Goal: Information Seeking & Learning: Learn about a topic

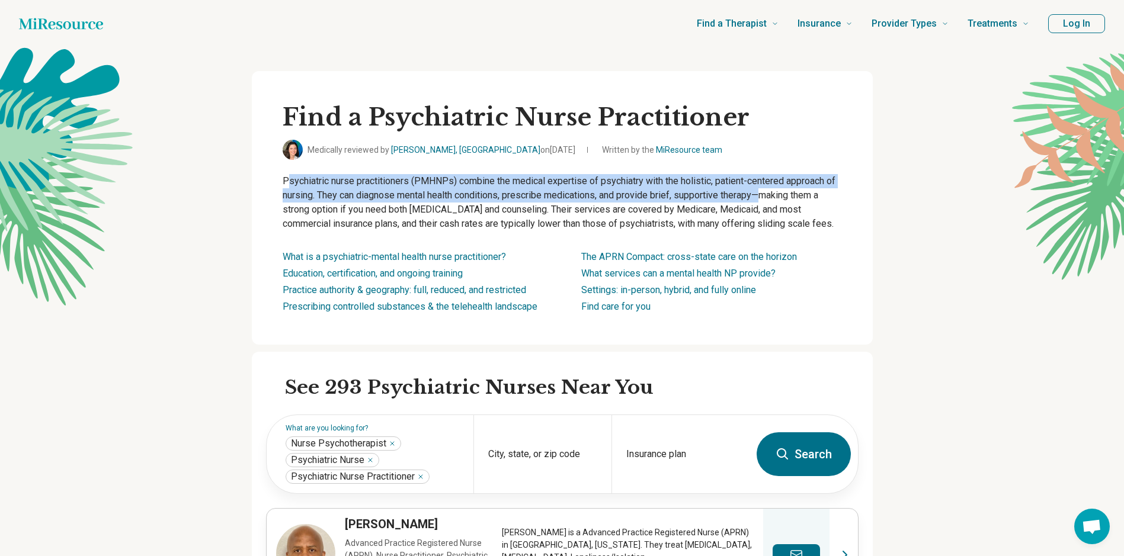
drag, startPoint x: 288, startPoint y: 178, endPoint x: 765, endPoint y: 198, distance: 478.0
click at [765, 198] on p "Psychiatric nurse practitioners (PMHNPs) combine the medical expertise of psych…" at bounding box center [562, 202] width 559 height 57
drag, startPoint x: 765, startPoint y: 198, endPoint x: 722, endPoint y: 191, distance: 44.4
copy p "Psychiatric nurse practitioners (PMHNPs) combine the medical expertise of psych…"
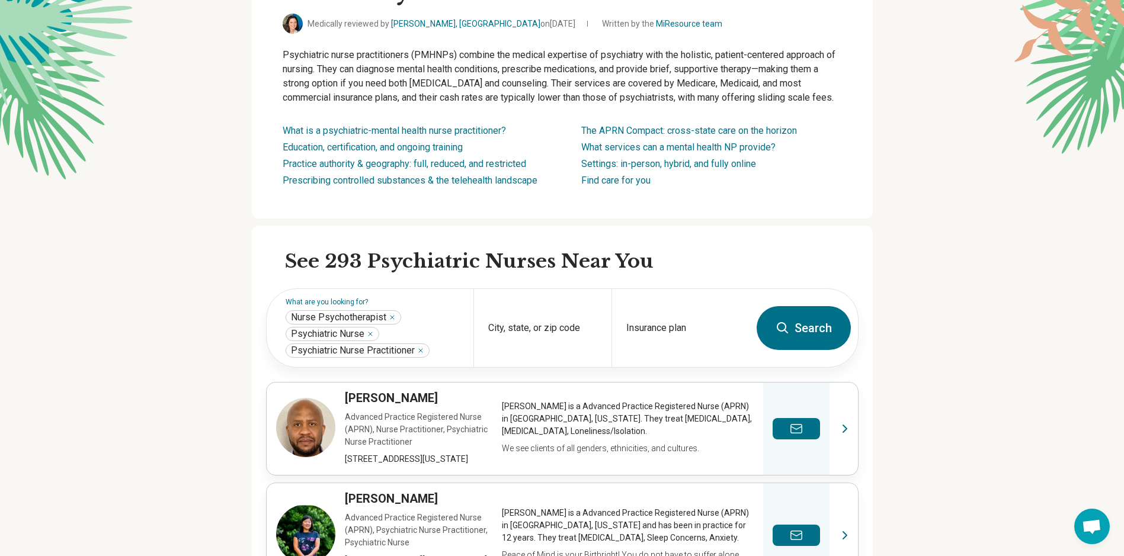
scroll to position [59, 0]
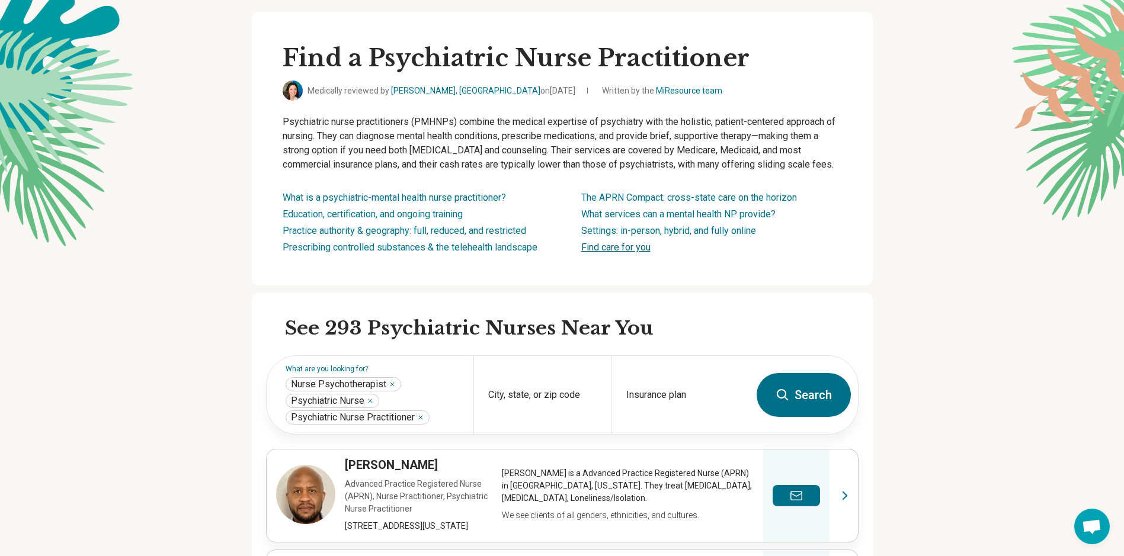
click at [610, 249] on link "Find care for you" at bounding box center [615, 247] width 69 height 11
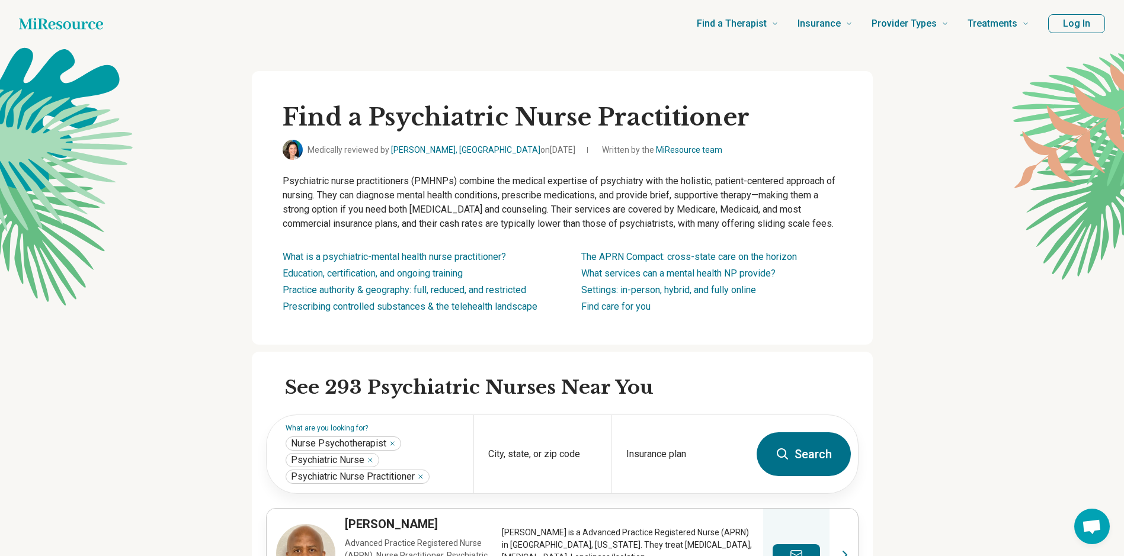
click at [34, 23] on icon "Home page" at bounding box center [61, 24] width 84 height 24
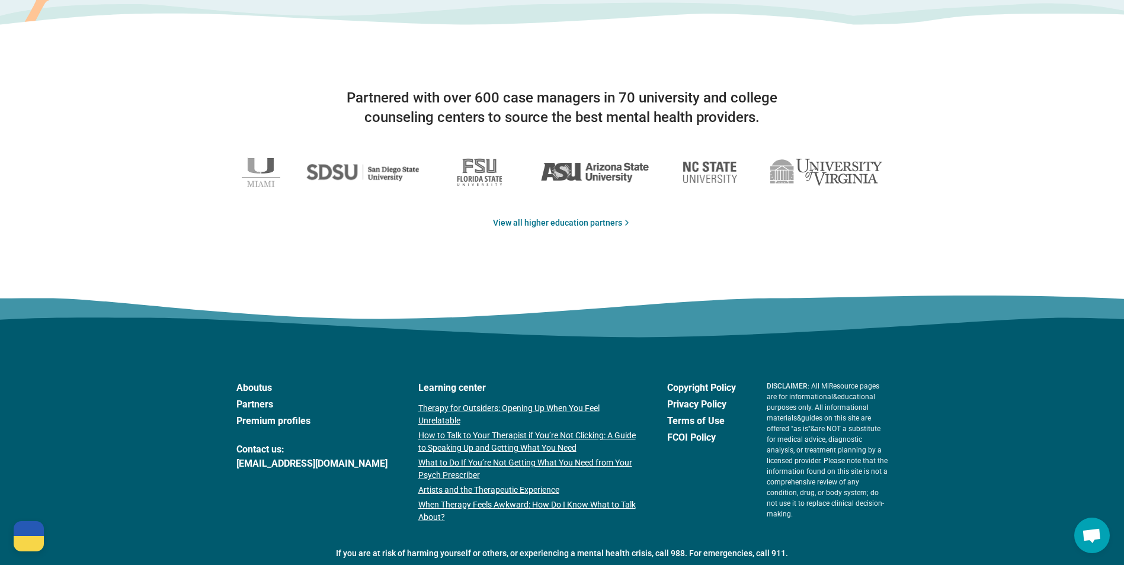
scroll to position [1896, 0]
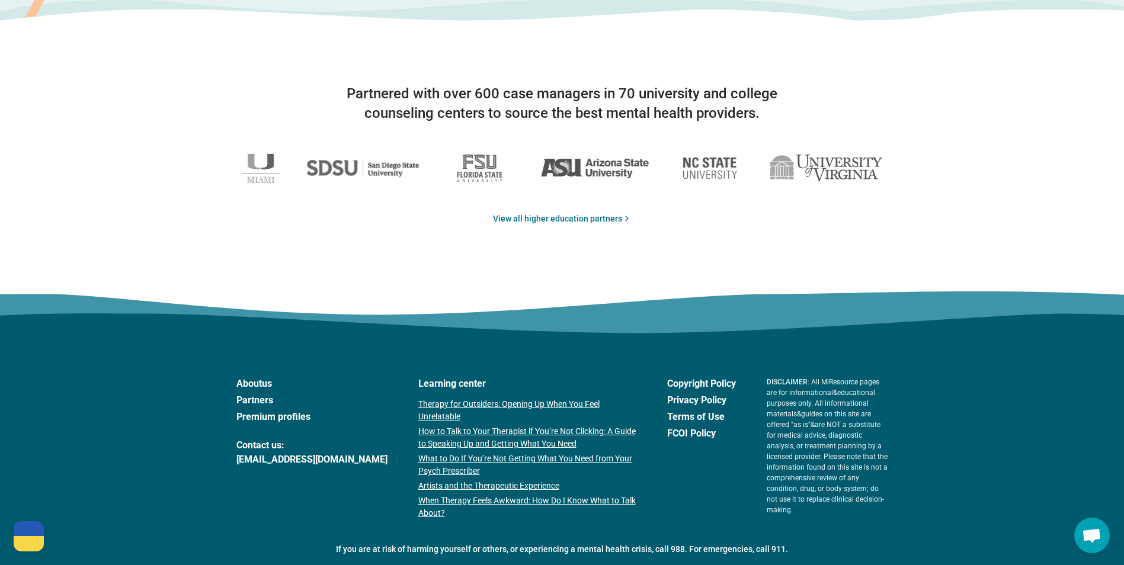
click at [249, 385] on link "About us" at bounding box center [311, 384] width 151 height 14
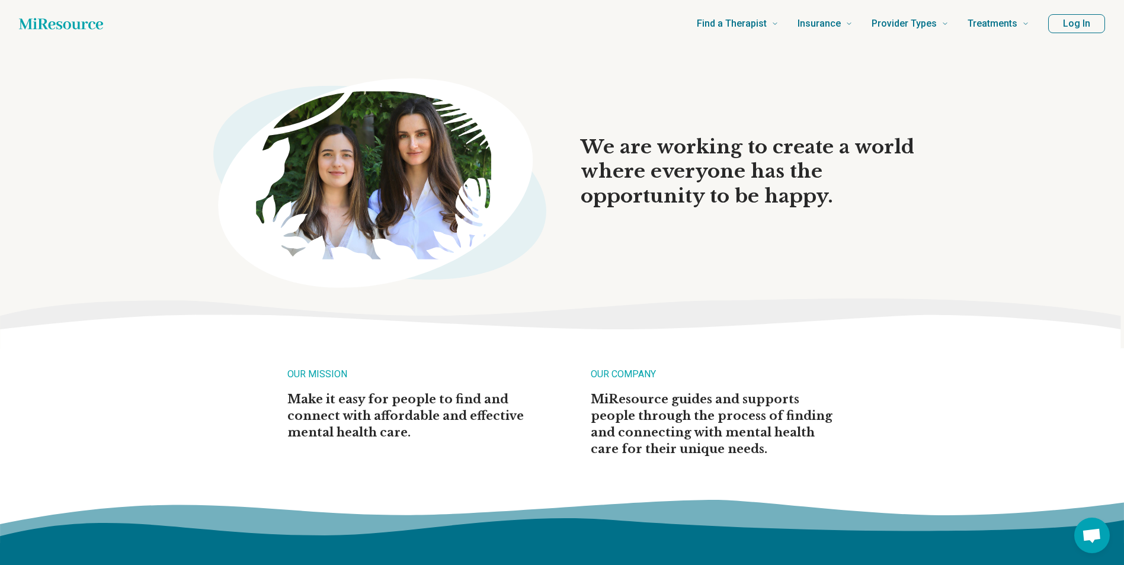
click at [73, 20] on icon "Home page" at bounding box center [61, 24] width 84 height 24
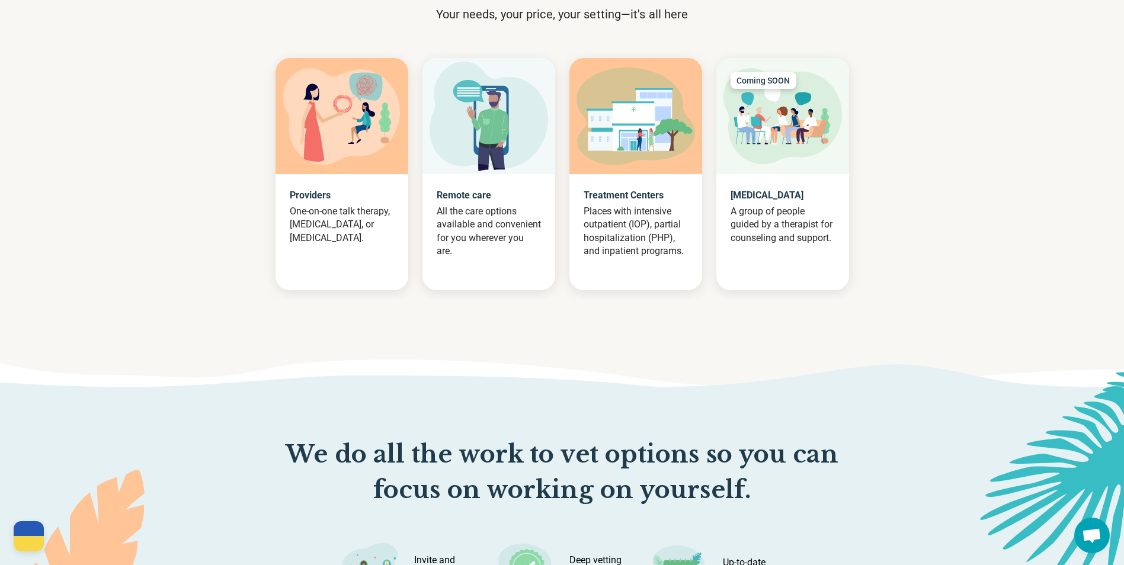
scroll to position [1185, 0]
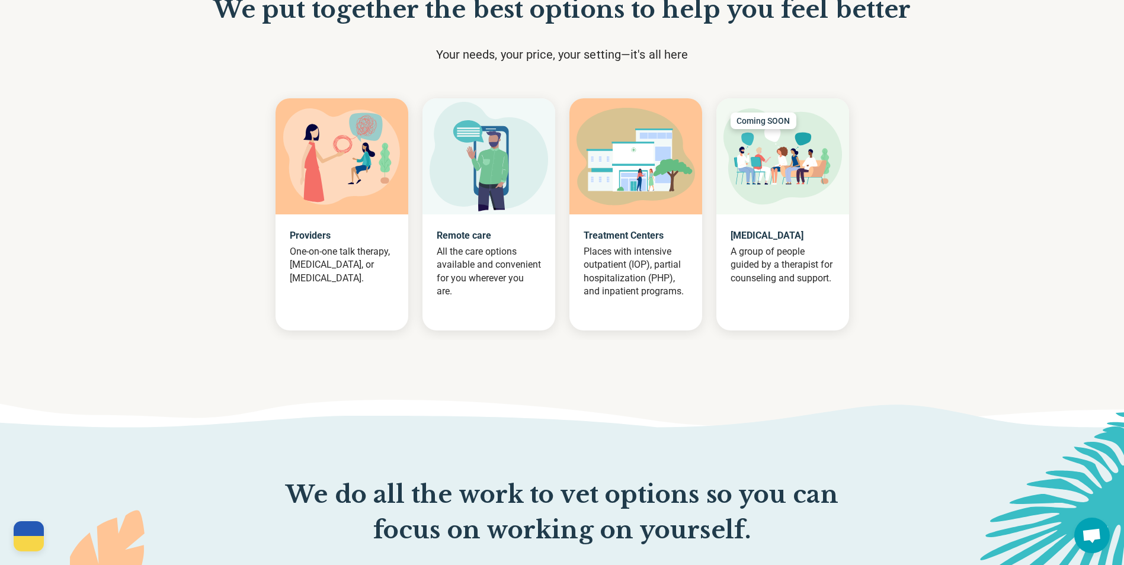
click at [479, 256] on p "All the care options available and convenient for you wherever you are." at bounding box center [489, 271] width 104 height 53
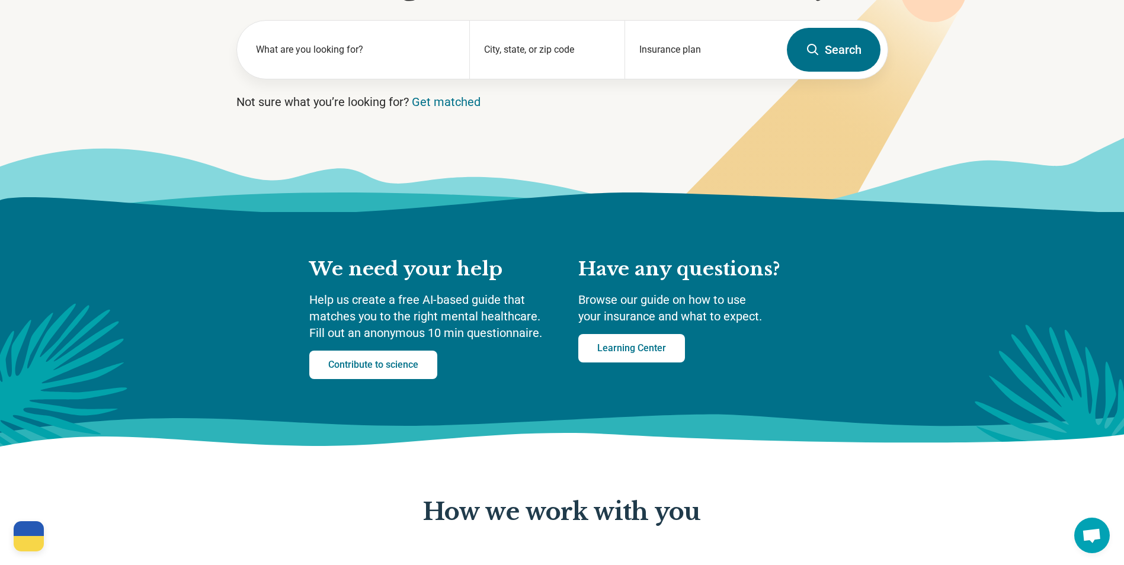
scroll to position [0, 0]
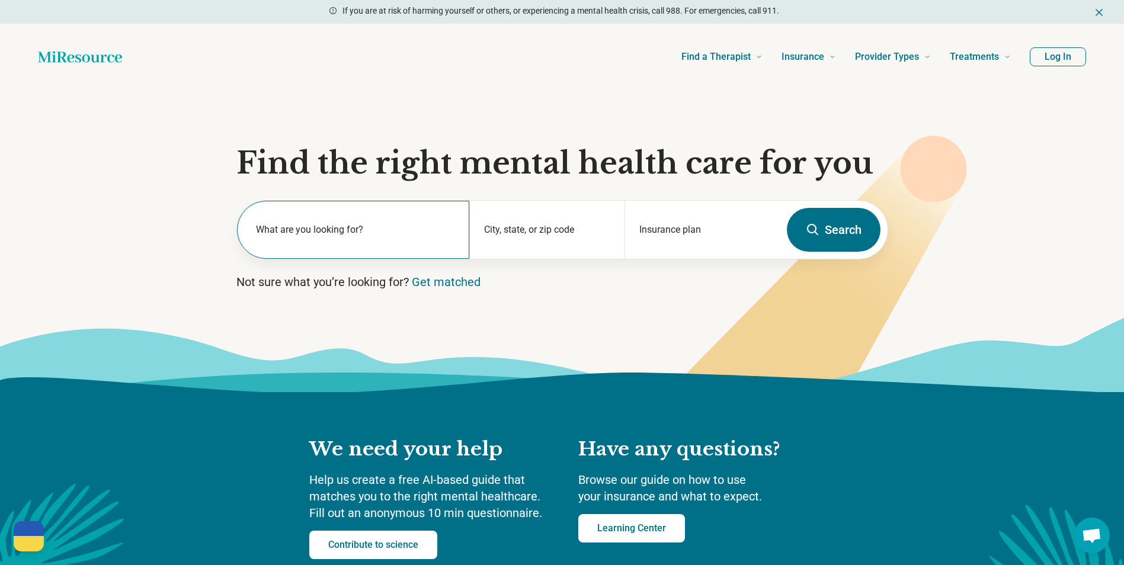
click at [301, 232] on label "What are you looking for?" at bounding box center [356, 230] width 200 height 14
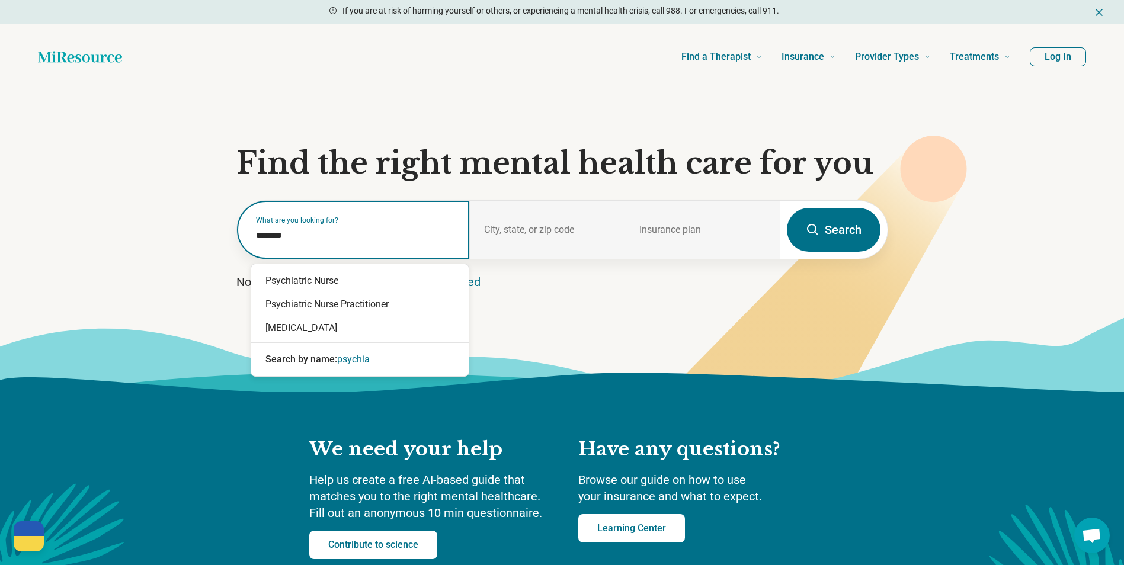
type input "********"
click at [329, 307] on div "Psychiatric Nurse Practitioner" at bounding box center [359, 305] width 217 height 24
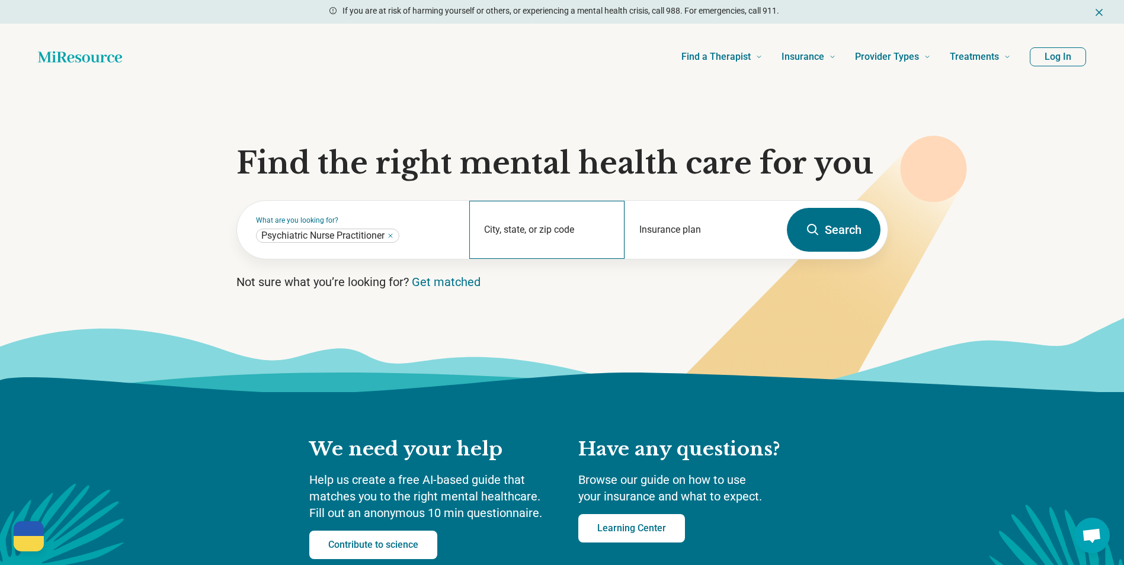
click at [499, 226] on div "City, state, or zip code" at bounding box center [546, 230] width 155 height 58
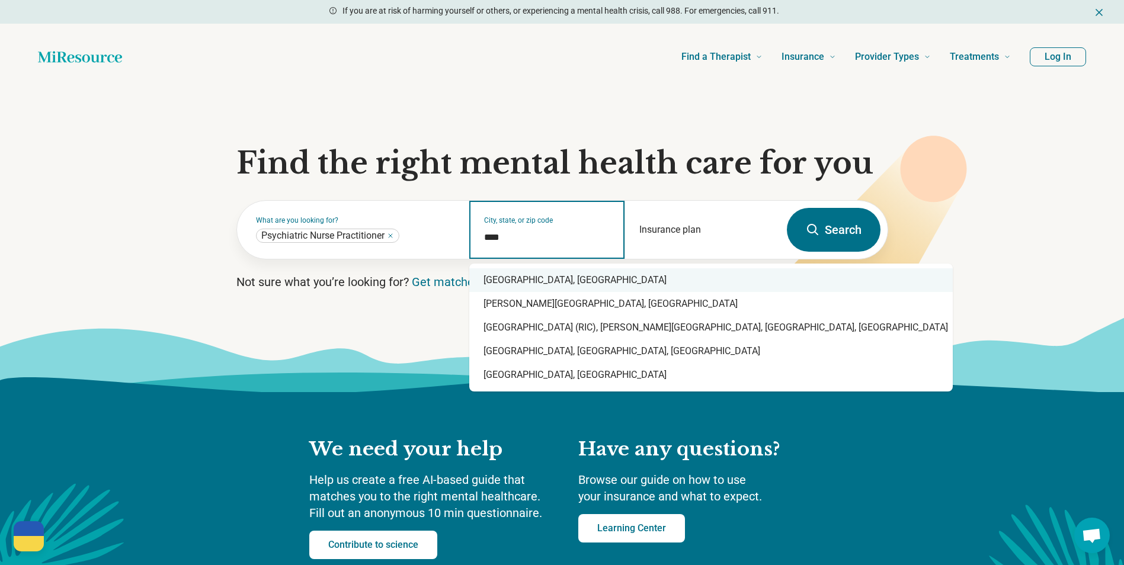
click at [517, 284] on div "[GEOGRAPHIC_DATA], [GEOGRAPHIC_DATA]" at bounding box center [710, 280] width 483 height 24
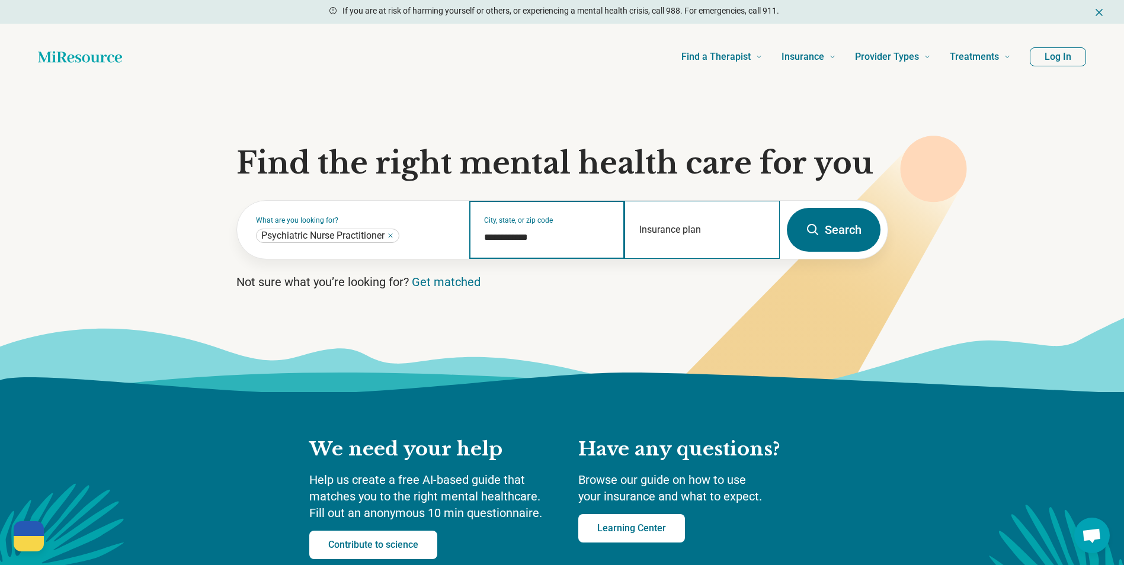
type input "**********"
click at [703, 219] on div "Insurance plan" at bounding box center [701, 230] width 155 height 58
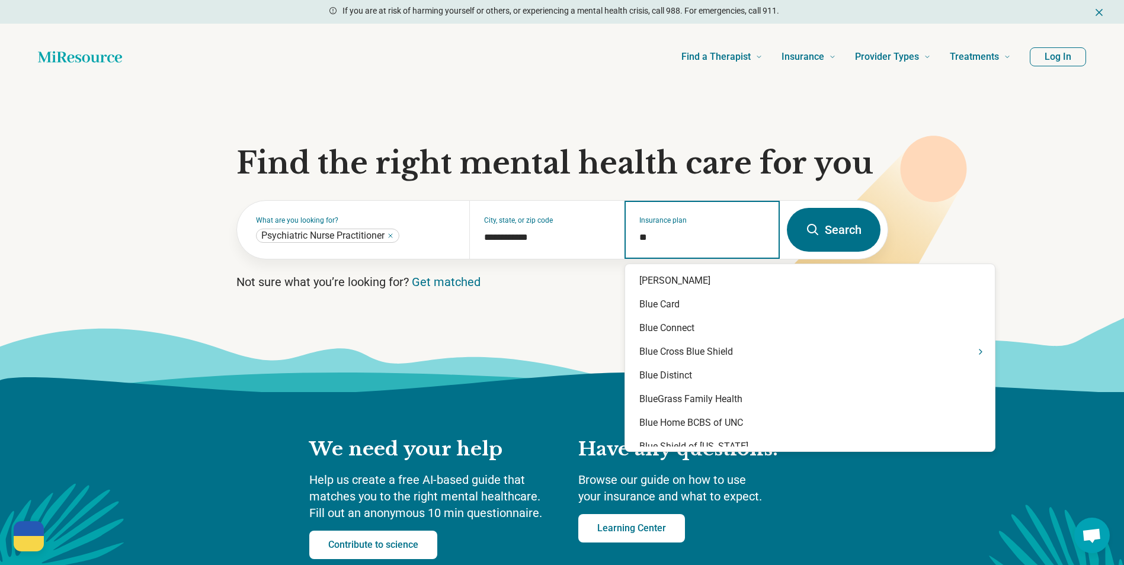
type input "***"
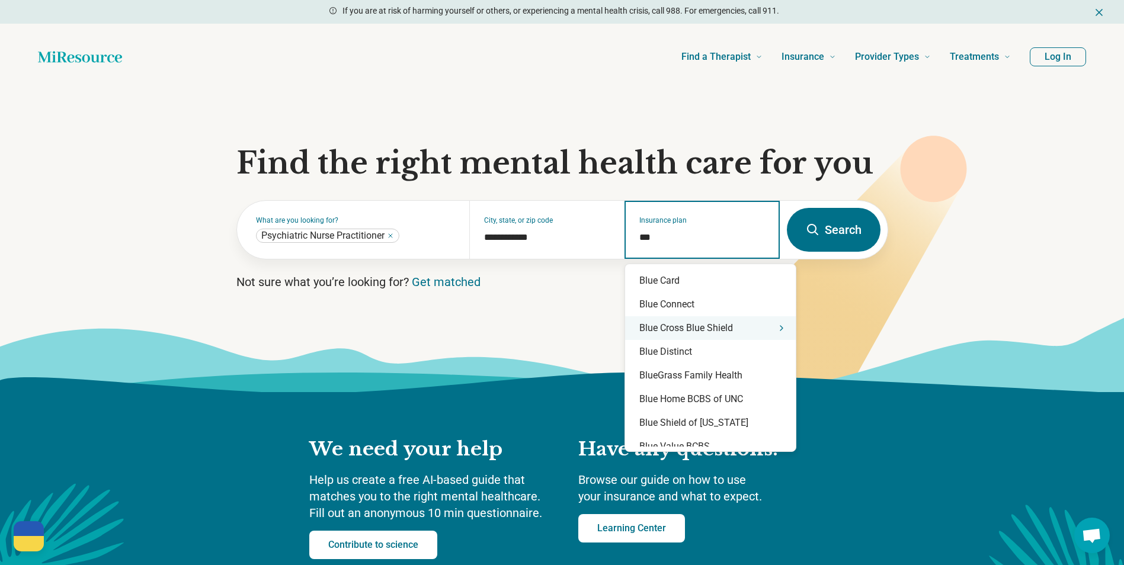
click at [689, 332] on div "Blue Cross Blue Shield" at bounding box center [710, 328] width 171 height 24
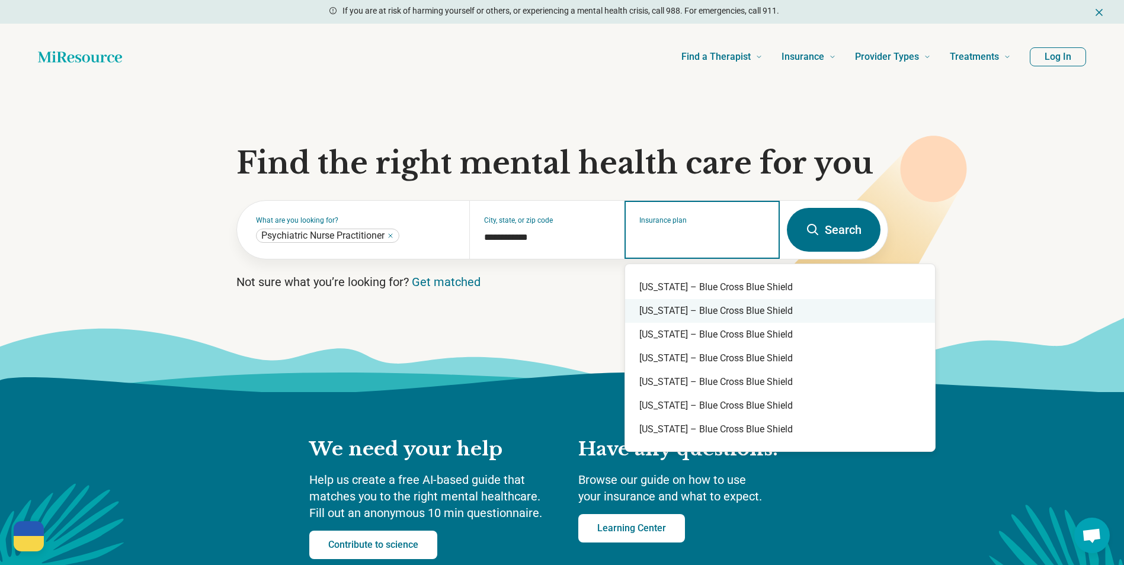
scroll to position [178, 0]
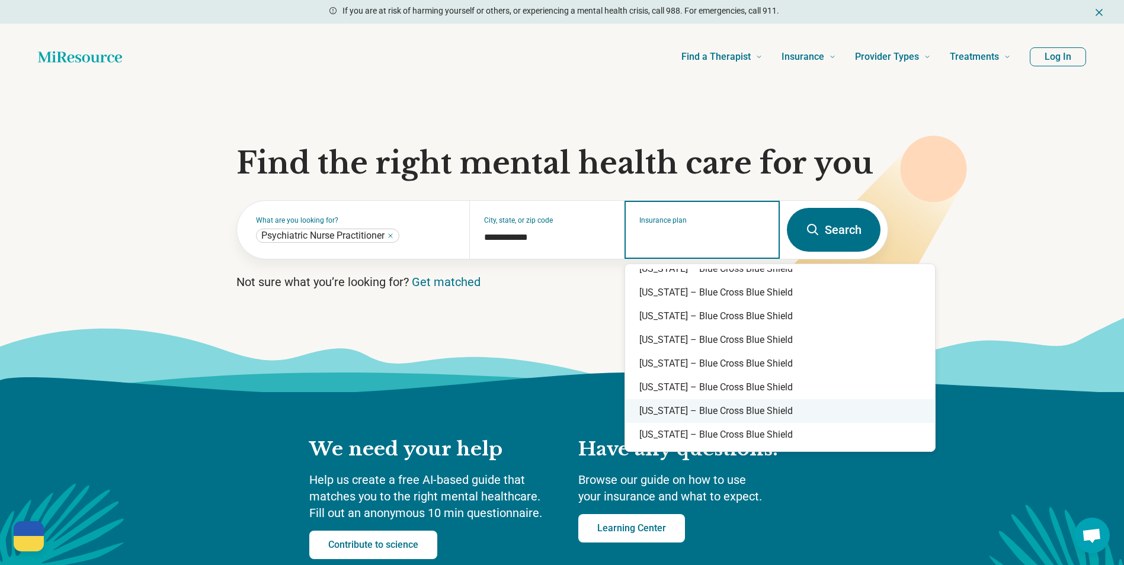
click at [693, 411] on div "[US_STATE] – Blue Cross Blue Shield" at bounding box center [780, 411] width 310 height 24
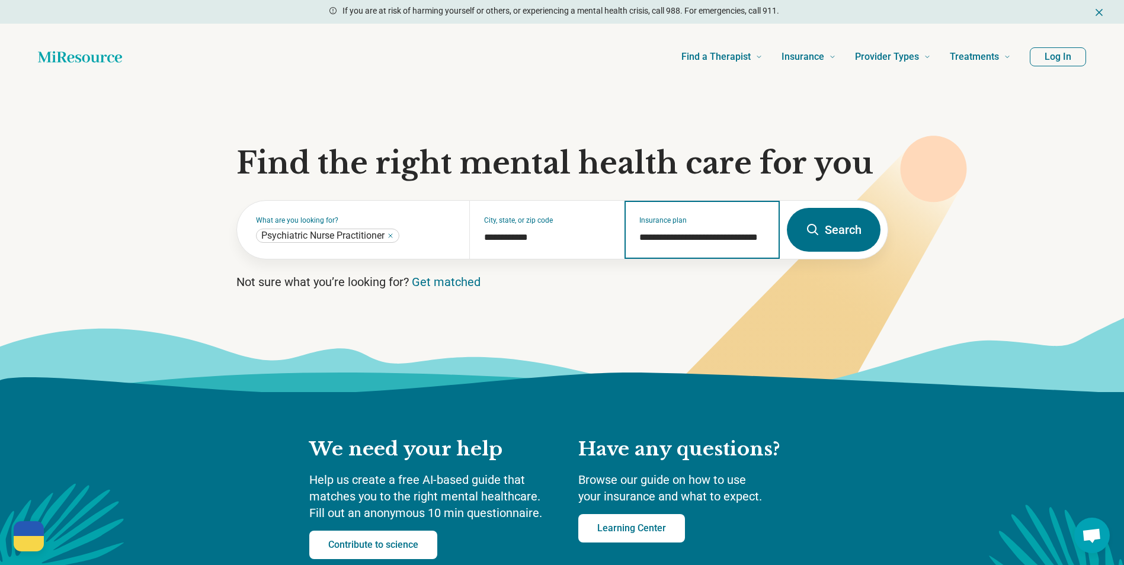
type input "**********"
click at [847, 220] on button "Search" at bounding box center [834, 230] width 94 height 44
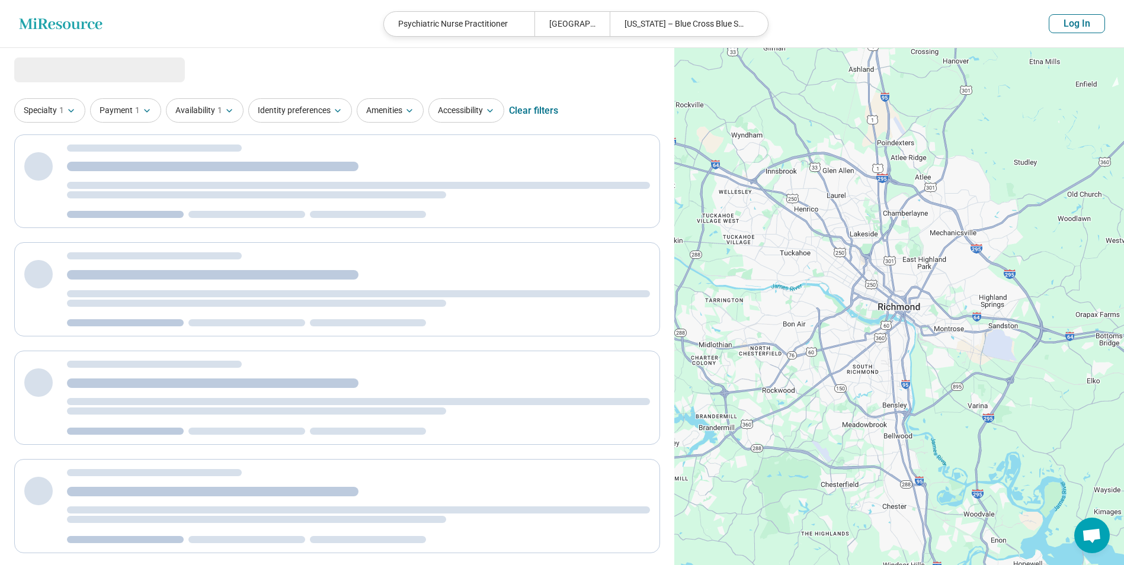
select select "***"
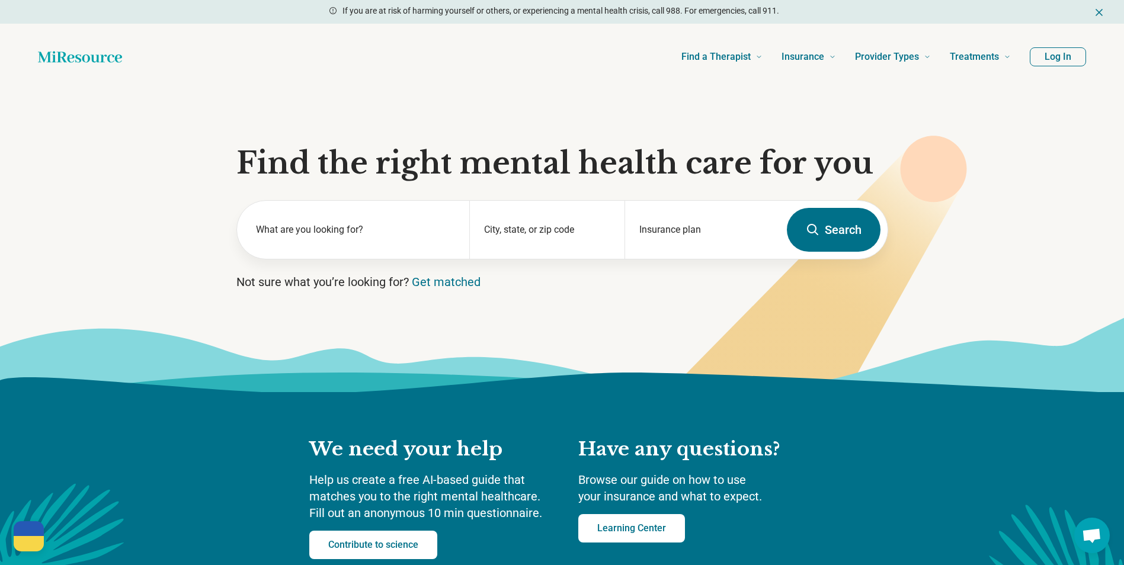
click at [72, 58] on icon "Home page" at bounding box center [80, 56] width 84 height 11
click at [478, 277] on link "Get matched" at bounding box center [446, 282] width 69 height 14
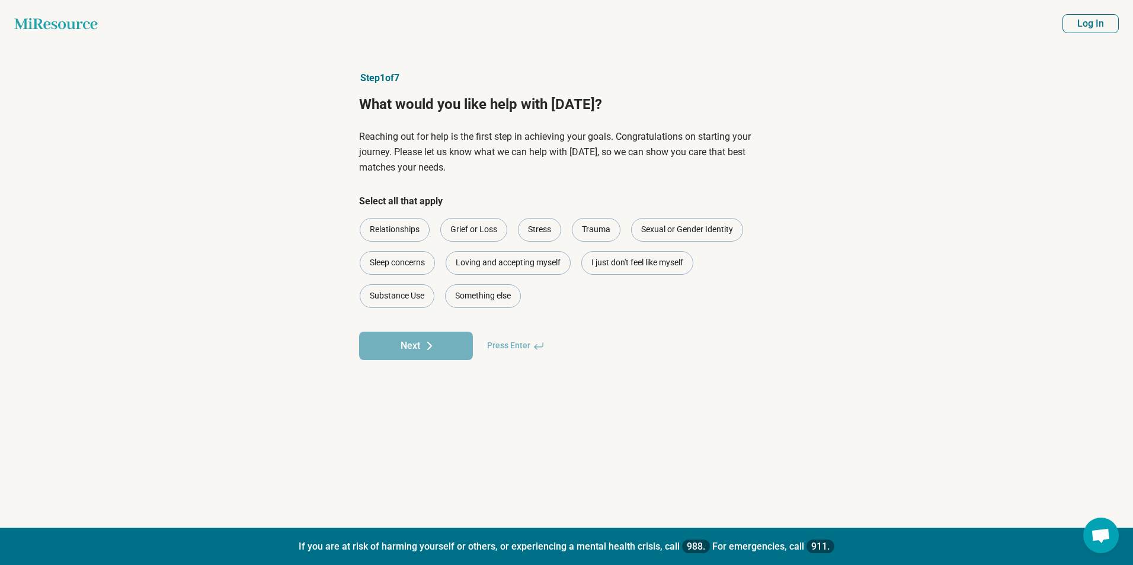
click at [73, 28] on icon at bounding box center [55, 23] width 83 height 11
